Goal: Task Accomplishment & Management: Complete application form

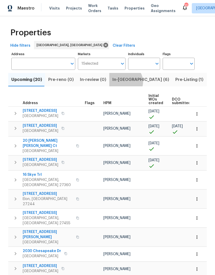
click at [121, 83] on span "In-[GEOGRAPHIC_DATA] (6)" at bounding box center [140, 79] width 57 height 7
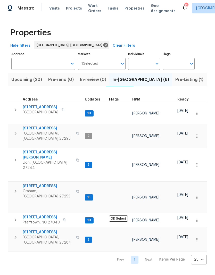
click at [47, 109] on span "[STREET_ADDRESS]" at bounding box center [41, 107] width 36 height 5
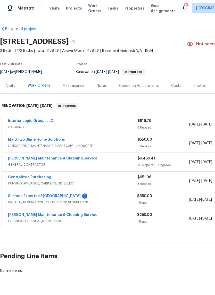
click at [42, 197] on link "Surface Experts of [GEOGRAPHIC_DATA]" at bounding box center [44, 196] width 73 height 4
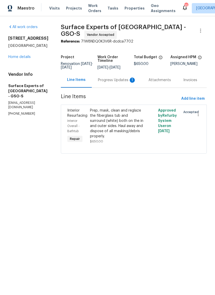
click at [125, 83] on div "Progress Updates 1" at bounding box center [117, 80] width 38 height 5
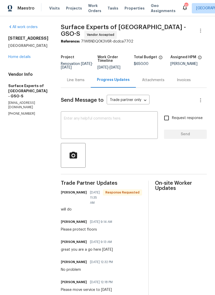
click at [30, 67] on div "All work orders [STREET_ADDRESS][PERSON_NAME] Home details Vendor Info Surface …" at bounding box center [28, 70] width 40 height 92
click at [26, 59] on link "Home details" at bounding box center [19, 57] width 22 height 4
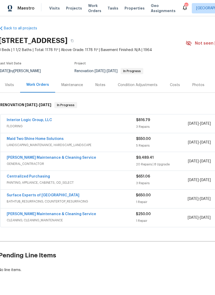
scroll to position [1, 1]
click at [37, 140] on link "Maid Two Shine Home Solutions" at bounding box center [35, 139] width 57 height 4
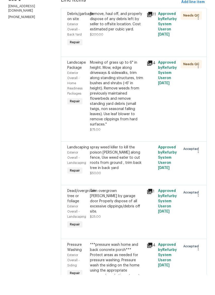
scroll to position [75, 0]
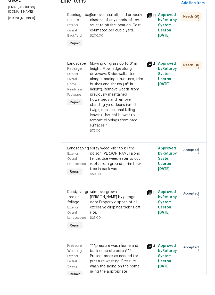
click at [142, 166] on div "spray weed killer to kill the poison [PERSON_NAME] along fence, Use weed eater …" at bounding box center [117, 179] width 54 height 26
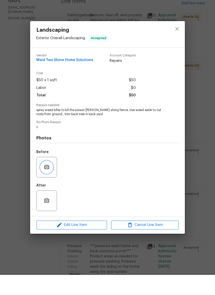
click at [50, 184] on icon "button" at bounding box center [47, 187] width 6 height 6
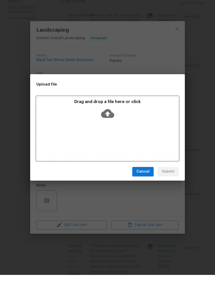
click at [113, 129] on icon at bounding box center [107, 133] width 13 height 9
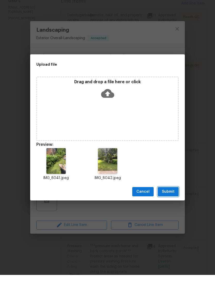
click at [170, 209] on span "Submit" at bounding box center [168, 212] width 13 height 6
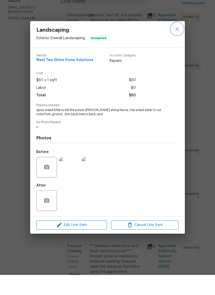
click at [178, 46] on icon "close" at bounding box center [177, 49] width 6 height 6
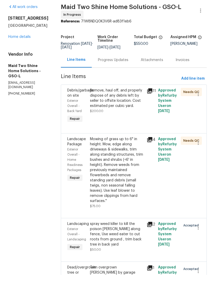
scroll to position [0, 0]
click at [23, 55] on link "Home details" at bounding box center [19, 57] width 22 height 4
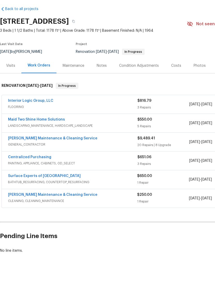
click at [53, 157] on link "Baker's Maintenance & Cleaning Service" at bounding box center [52, 159] width 89 height 4
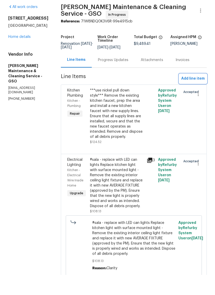
click at [198, 96] on span "Add line item" at bounding box center [192, 99] width 23 height 6
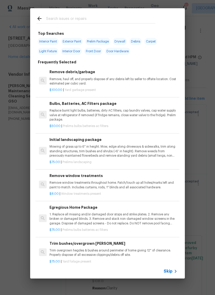
click at [65, 19] on input "text" at bounding box center [100, 19] width 109 height 8
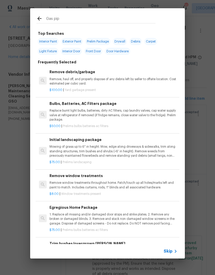
type input "Gas pipe"
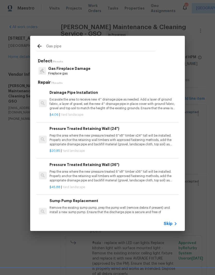
click at [73, 100] on p "Excavate the area to receive new 4'' drainage pipe as needed. Add a layer of gr…" at bounding box center [114, 103] width 128 height 13
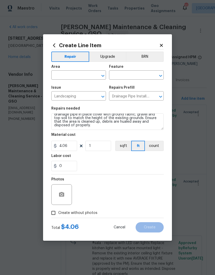
scroll to position [11, 0]
click at [81, 128] on textarea "Excavate the area to receive new 4'' drainage pipe as needed. Add a layer of gr…" at bounding box center [107, 121] width 112 height 17
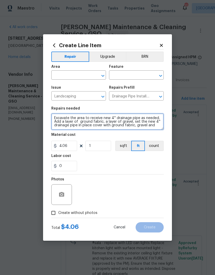
scroll to position [0, 0]
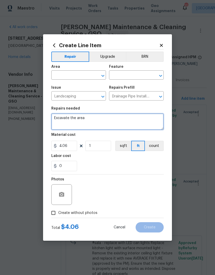
type textarea "Excavate"
click at [104, 95] on icon "Open" at bounding box center [103, 97] width 6 height 6
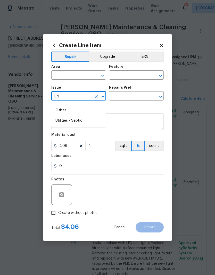
click at [64, 120] on li "Utilities - Septic" at bounding box center [78, 121] width 55 height 9
type input "Utilities - Septic"
click at [141, 94] on input "text" at bounding box center [129, 97] width 40 height 8
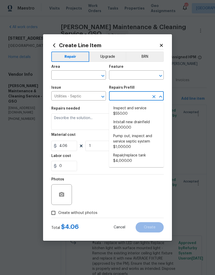
click at [102, 97] on icon "Open" at bounding box center [102, 97] width 3 height 2
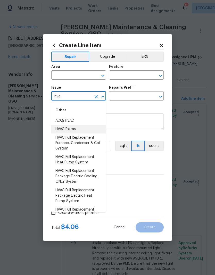
click at [72, 129] on li "HVAC Extras" at bounding box center [78, 129] width 55 height 9
type input "HVAC Extras"
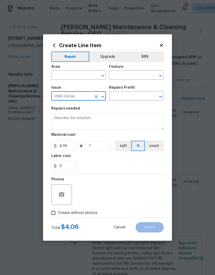
click at [147, 96] on input "text" at bounding box center [129, 97] width 40 height 8
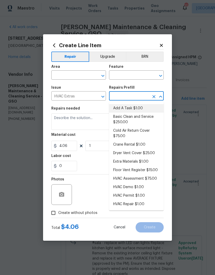
click at [132, 108] on li "Add A Task $1.00" at bounding box center [136, 108] width 55 height 9
type input "Add A Task $1.00"
type input "HVAC"
type textarea "HPM to detail"
type input "Add A Task $1.00"
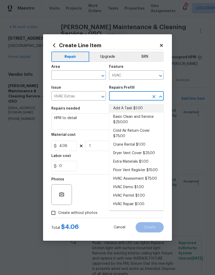
type input "1"
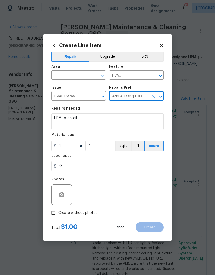
click at [87, 77] on input "text" at bounding box center [71, 76] width 40 height 8
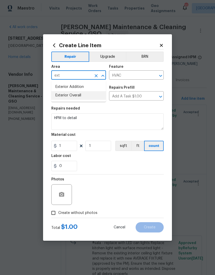
click at [76, 96] on li "Exterior Overall" at bounding box center [78, 95] width 55 height 9
type input "Exterior Overall"
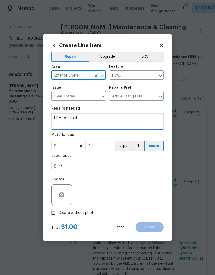
click at [90, 118] on textarea "HPM to detail" at bounding box center [107, 121] width 112 height 17
type textarea "H"
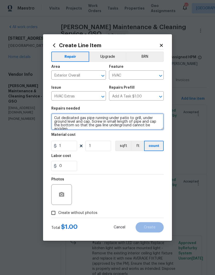
scroll to position [1, 0]
type textarea "Cut dedicated gas pipe running under patio to grill, under ground level and cap…"
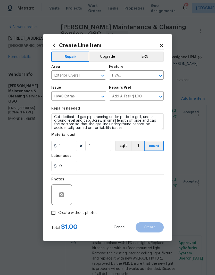
click at [137, 168] on div "0" at bounding box center [107, 166] width 112 height 10
click at [73, 146] on input "1" at bounding box center [64, 146] width 26 height 10
type input "75"
click at [117, 160] on figure "Labor cost 0" at bounding box center [107, 162] width 112 height 17
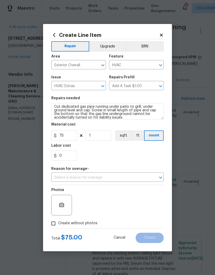
click at [138, 178] on input "text" at bounding box center [100, 178] width 98 height 8
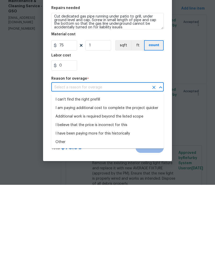
click at [66, 228] on li "Other" at bounding box center [107, 232] width 112 height 9
type input "Other"
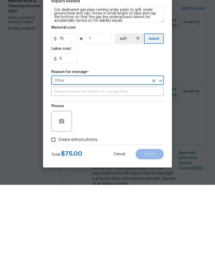
click at [87, 178] on input "text" at bounding box center [107, 182] width 112 height 8
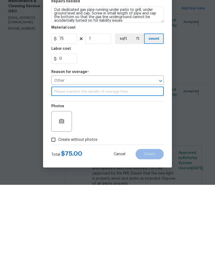
click at [112, 178] on input "text" at bounding box center [107, 182] width 112 height 8
type input "No line"
click at [133, 192] on div "Photos" at bounding box center [107, 209] width 112 height 34
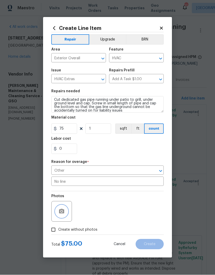
click at [62, 209] on button "button" at bounding box center [61, 211] width 12 height 12
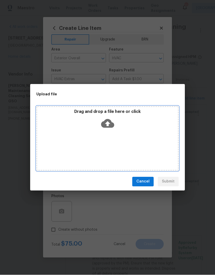
click at [107, 121] on icon at bounding box center [107, 123] width 13 height 9
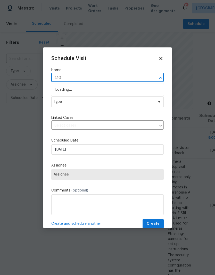
type input "4107"
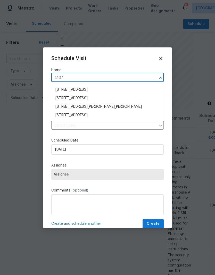
click at [69, 118] on li "[STREET_ADDRESS]" at bounding box center [107, 115] width 112 height 9
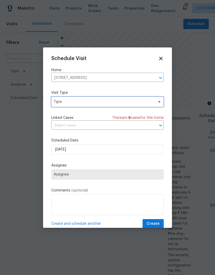
click at [56, 101] on span "Type" at bounding box center [104, 101] width 100 height 5
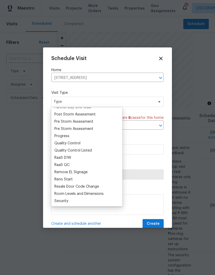
scroll to position [325, 0]
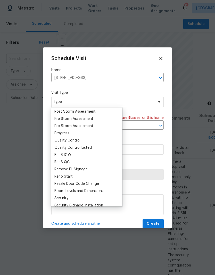
click at [56, 133] on div "Progress" at bounding box center [61, 133] width 15 height 5
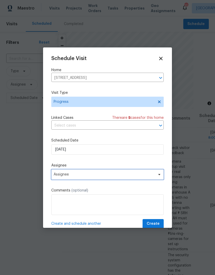
click at [56, 172] on span "Assignee" at bounding box center [107, 174] width 112 height 10
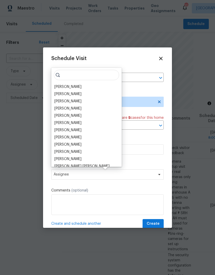
click at [57, 87] on div "[PERSON_NAME]" at bounding box center [67, 86] width 27 height 5
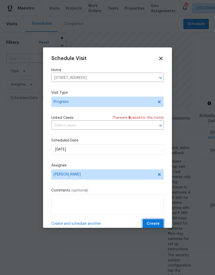
click at [156, 224] on span "Create" at bounding box center [153, 224] width 13 height 6
